Goal: Transaction & Acquisition: Download file/media

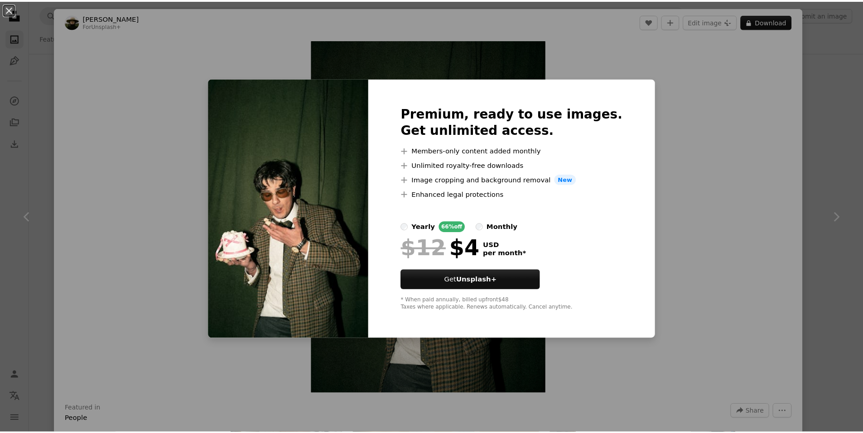
scroll to position [1663, 0]
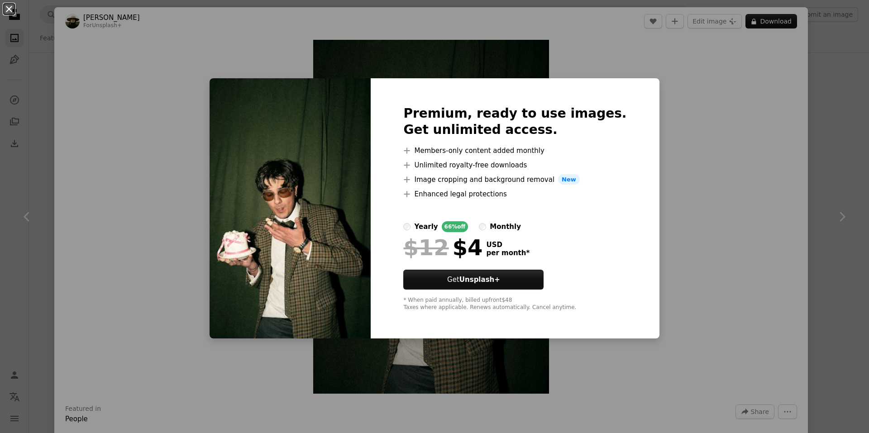
click at [11, 12] on button "An X shape" at bounding box center [9, 9] width 11 height 11
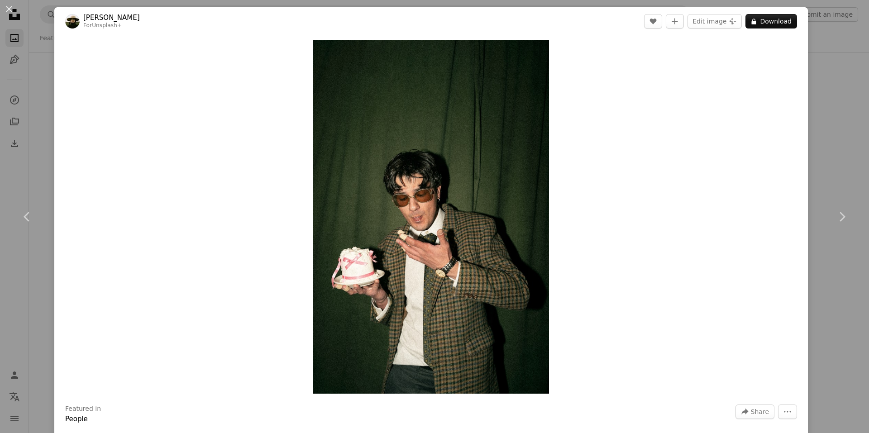
click at [65, 93] on div "Zoom in" at bounding box center [431, 216] width 754 height 363
click at [43, 91] on div "An X shape Chevron left Chevron right [PERSON_NAME] For Unsplash+ A heart A plu…" at bounding box center [434, 216] width 869 height 433
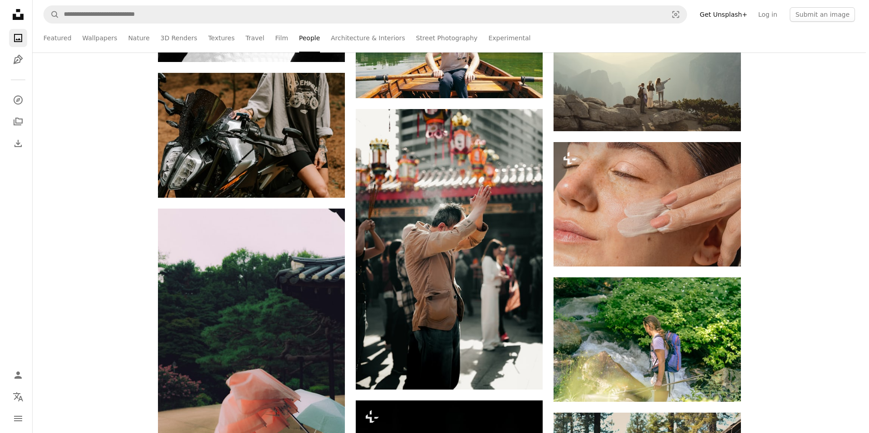
scroll to position [2822, 0]
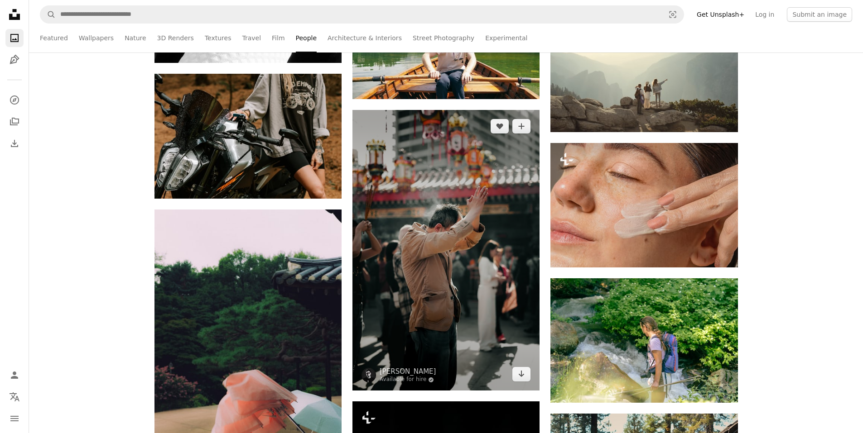
click at [434, 257] on img at bounding box center [445, 250] width 187 height 281
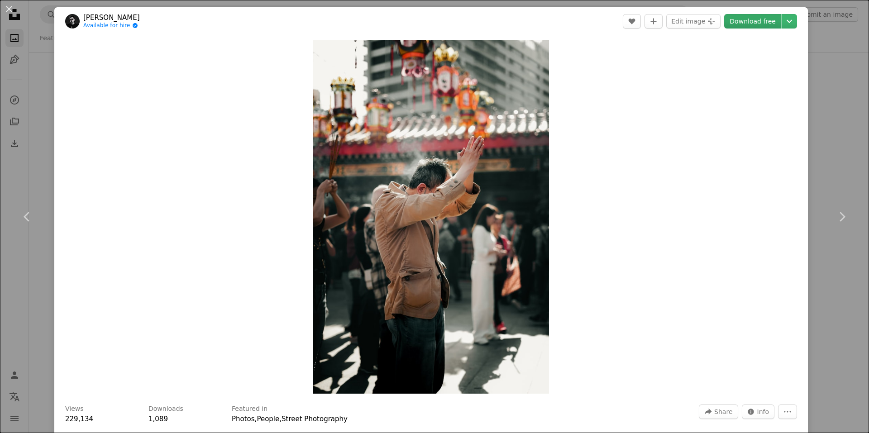
click at [758, 24] on link "Download free" at bounding box center [753, 21] width 57 height 14
